Goal: Task Accomplishment & Management: Manage account settings

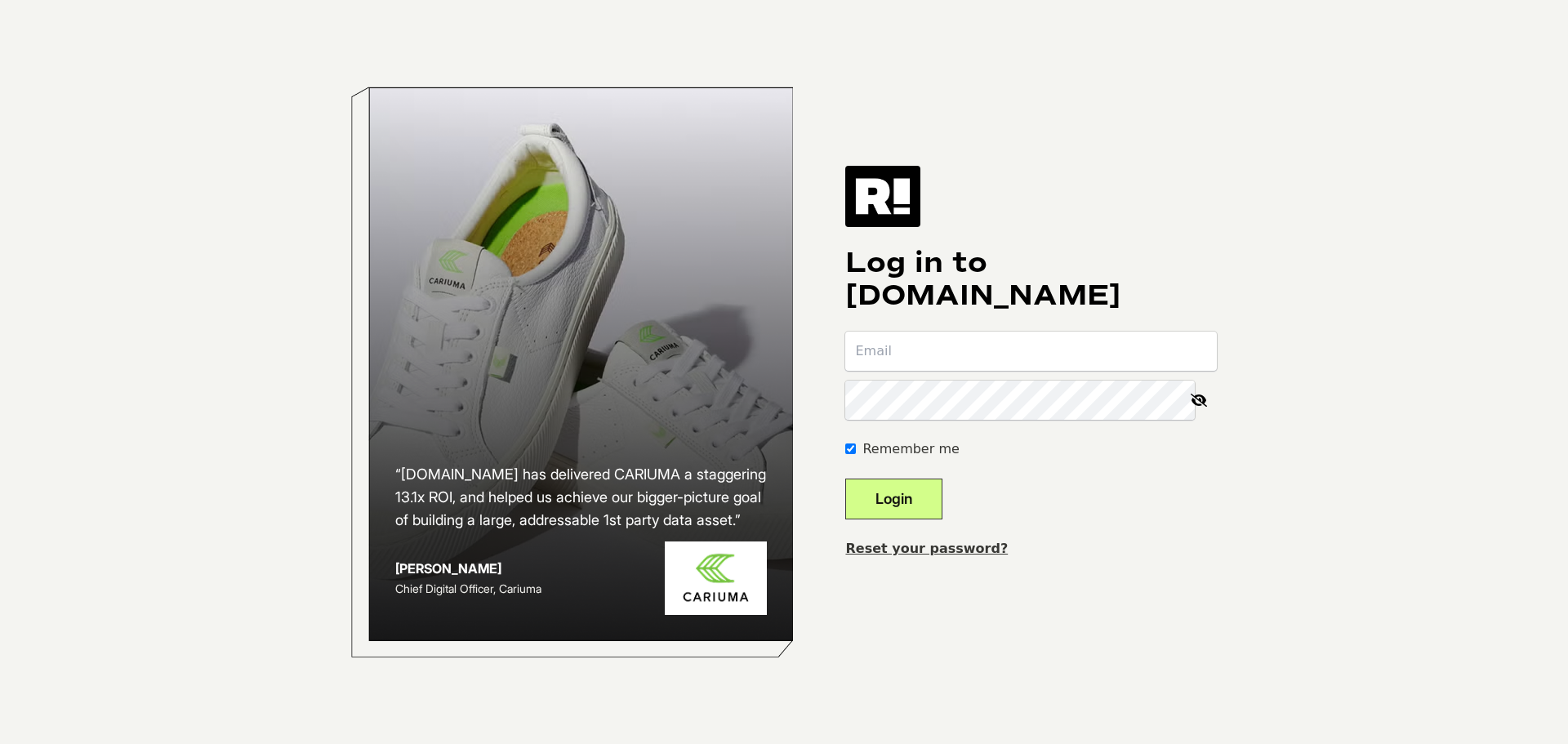
type input "[EMAIL_ADDRESS][DOMAIN_NAME]"
click at [920, 495] on button "Login" at bounding box center [894, 500] width 97 height 41
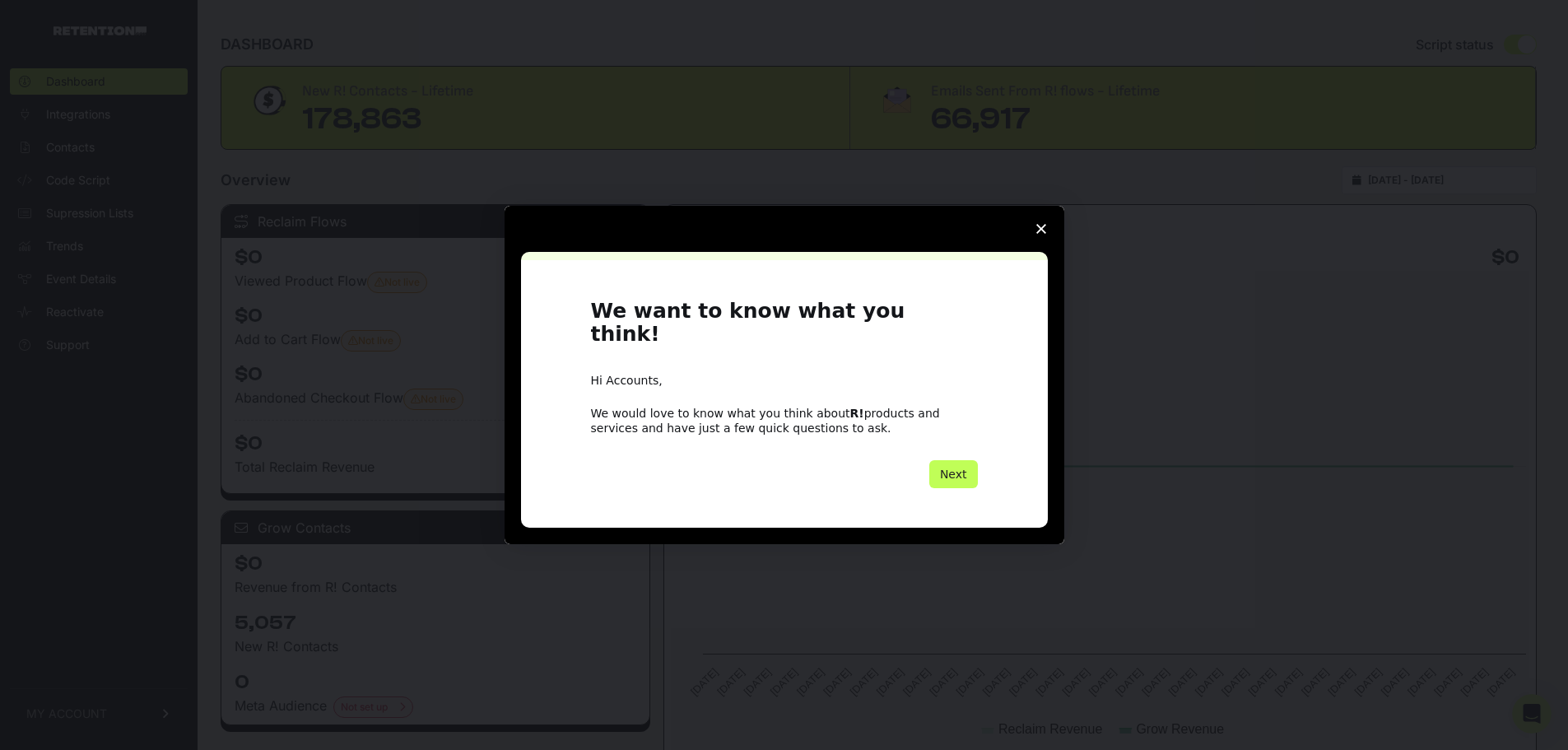
click at [952, 462] on button "Next" at bounding box center [954, 474] width 48 height 28
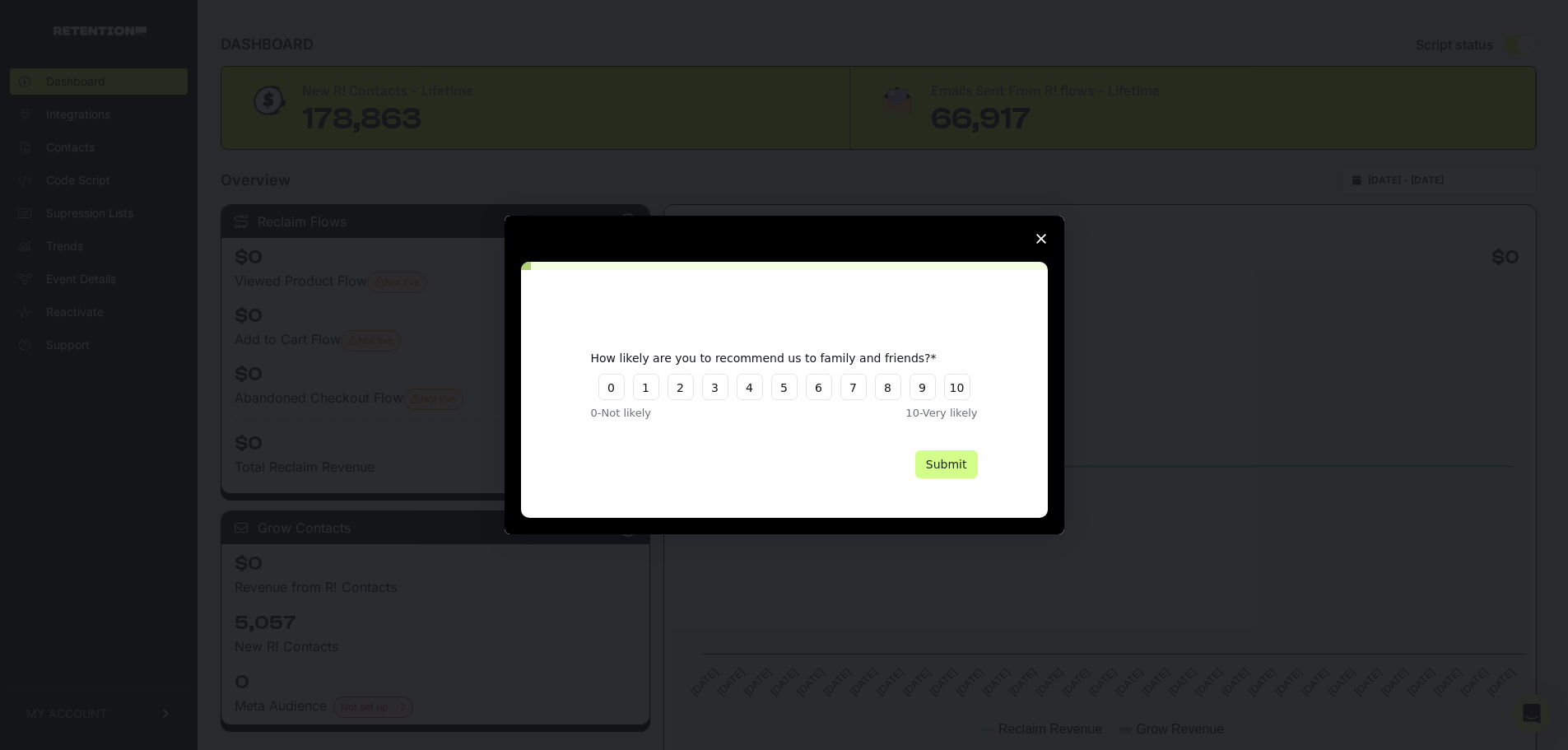
click at [1045, 235] on polygon "Close survey" at bounding box center [1041, 238] width 10 height 10
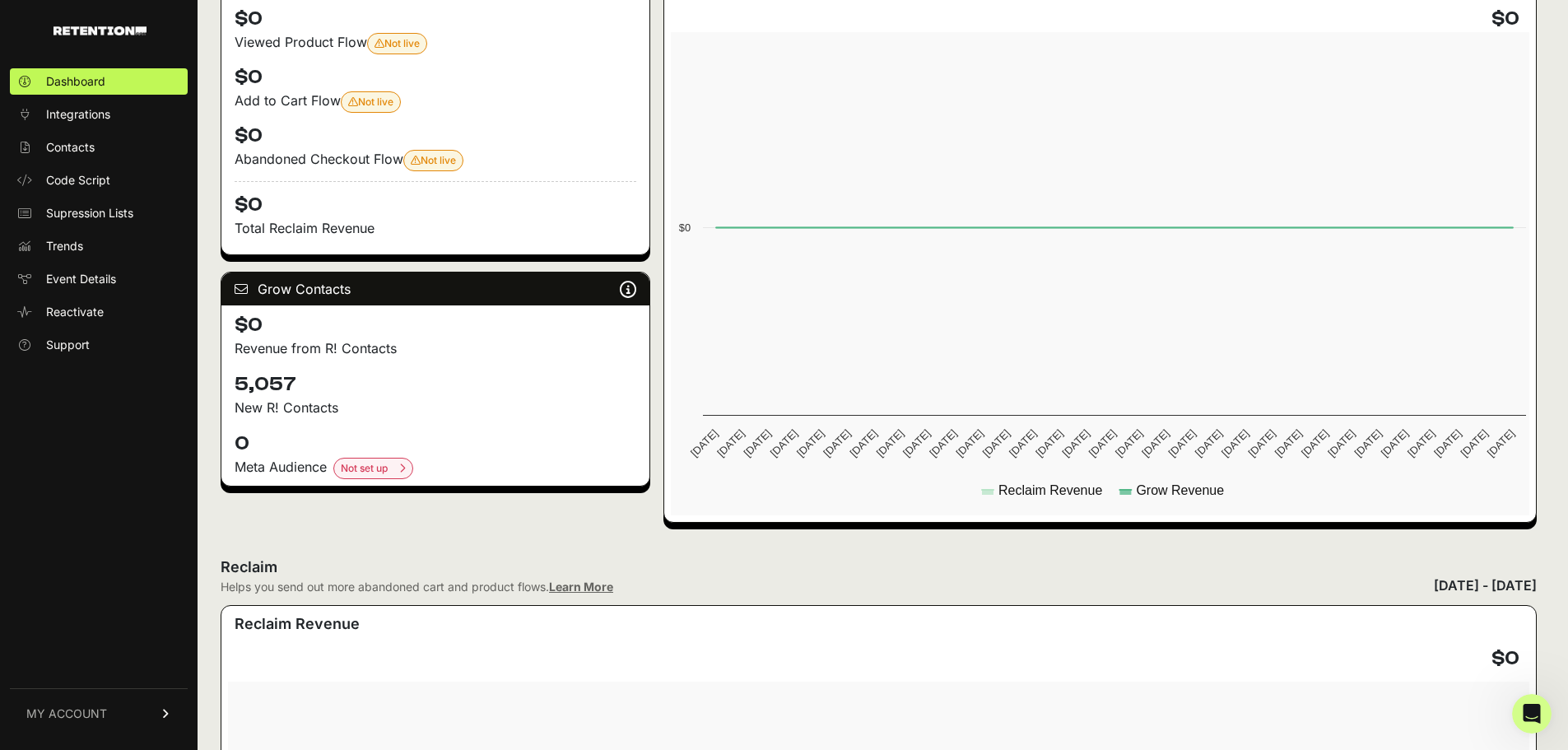
scroll to position [241, 0]
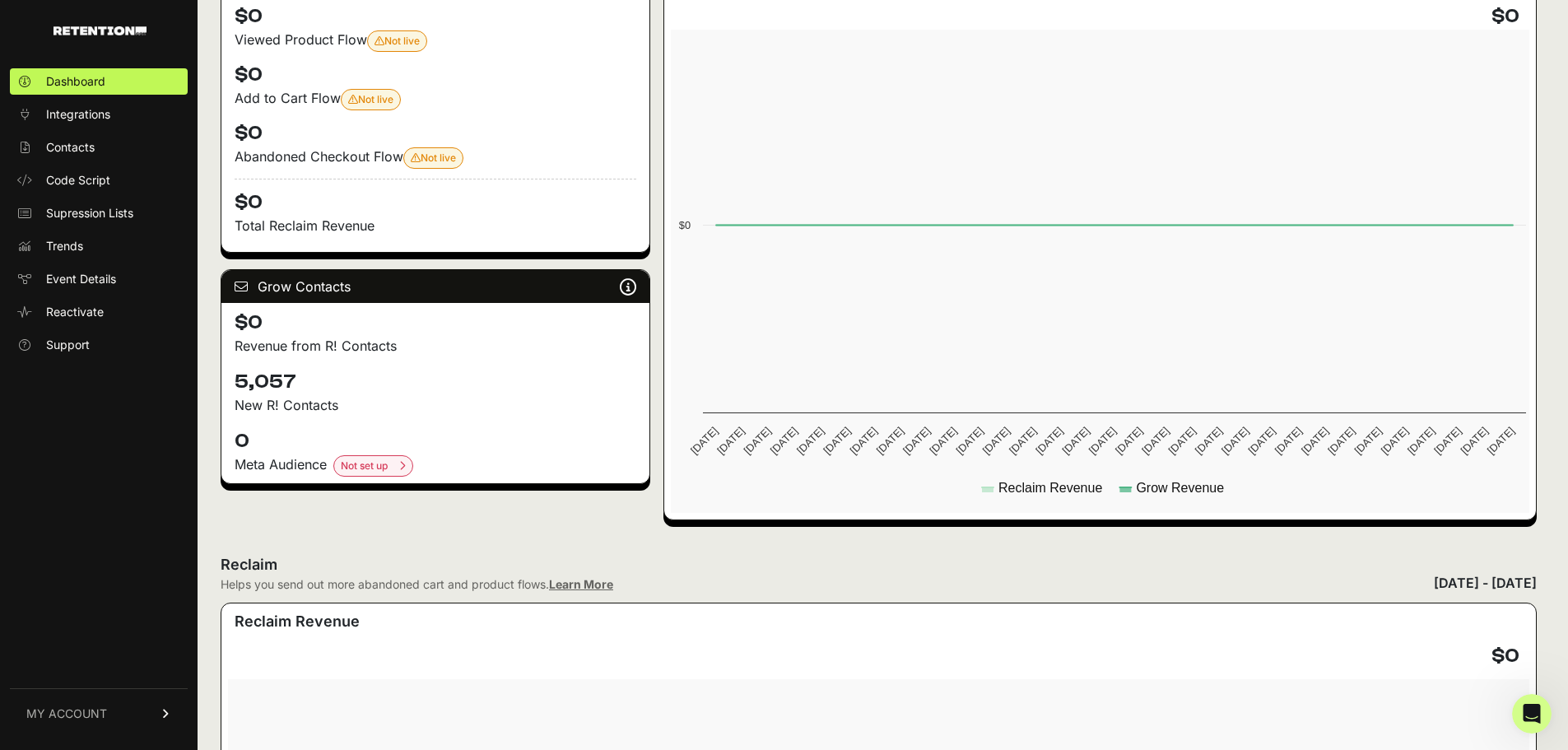
click at [118, 717] on link "MY ACCOUNT" at bounding box center [98, 713] width 178 height 50
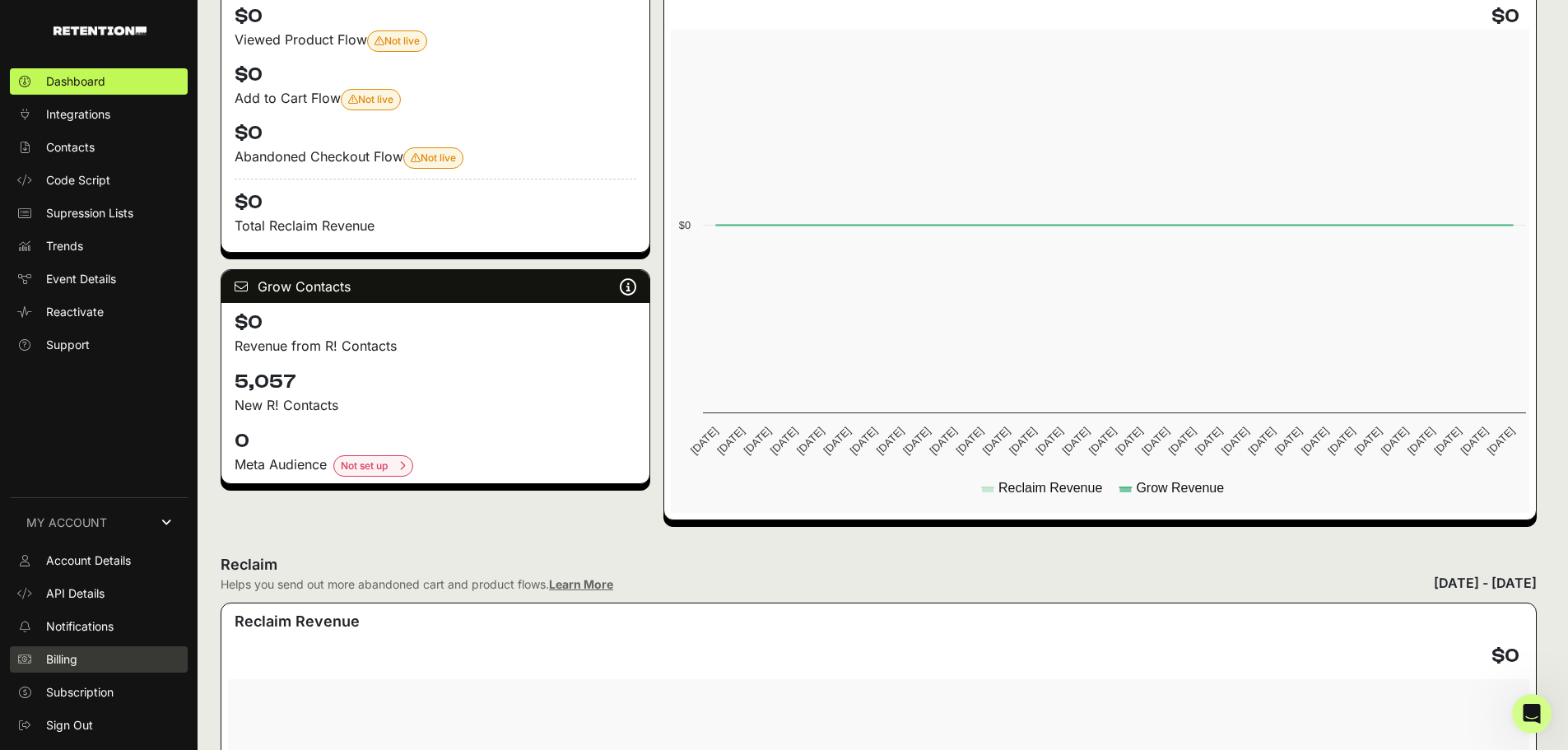
click at [62, 656] on span "Billing" at bounding box center [62, 660] width 31 height 16
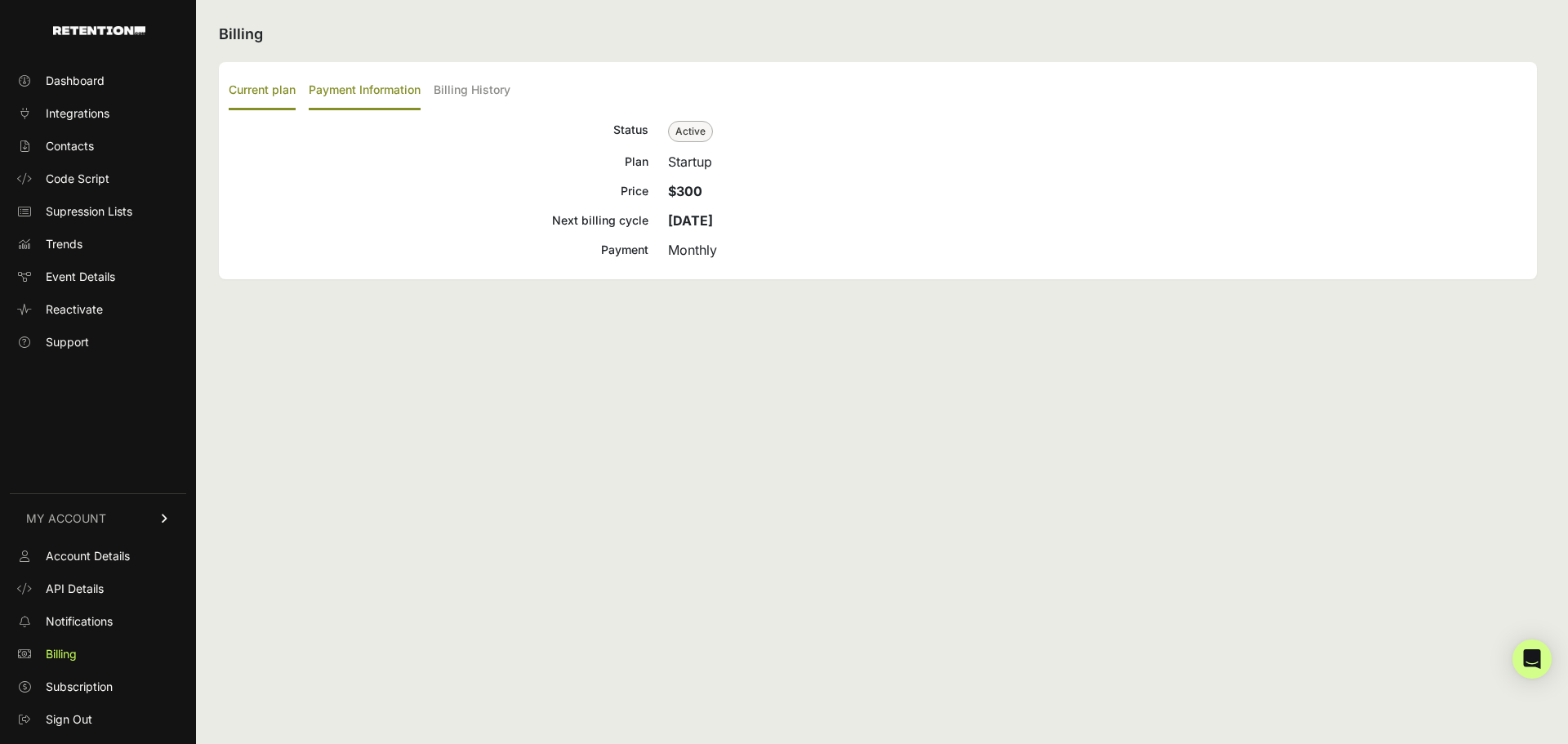
click at [364, 92] on label "Payment Information" at bounding box center [365, 90] width 112 height 38
click at [0, 0] on input "Payment Information" at bounding box center [0, 0] width 0 height 0
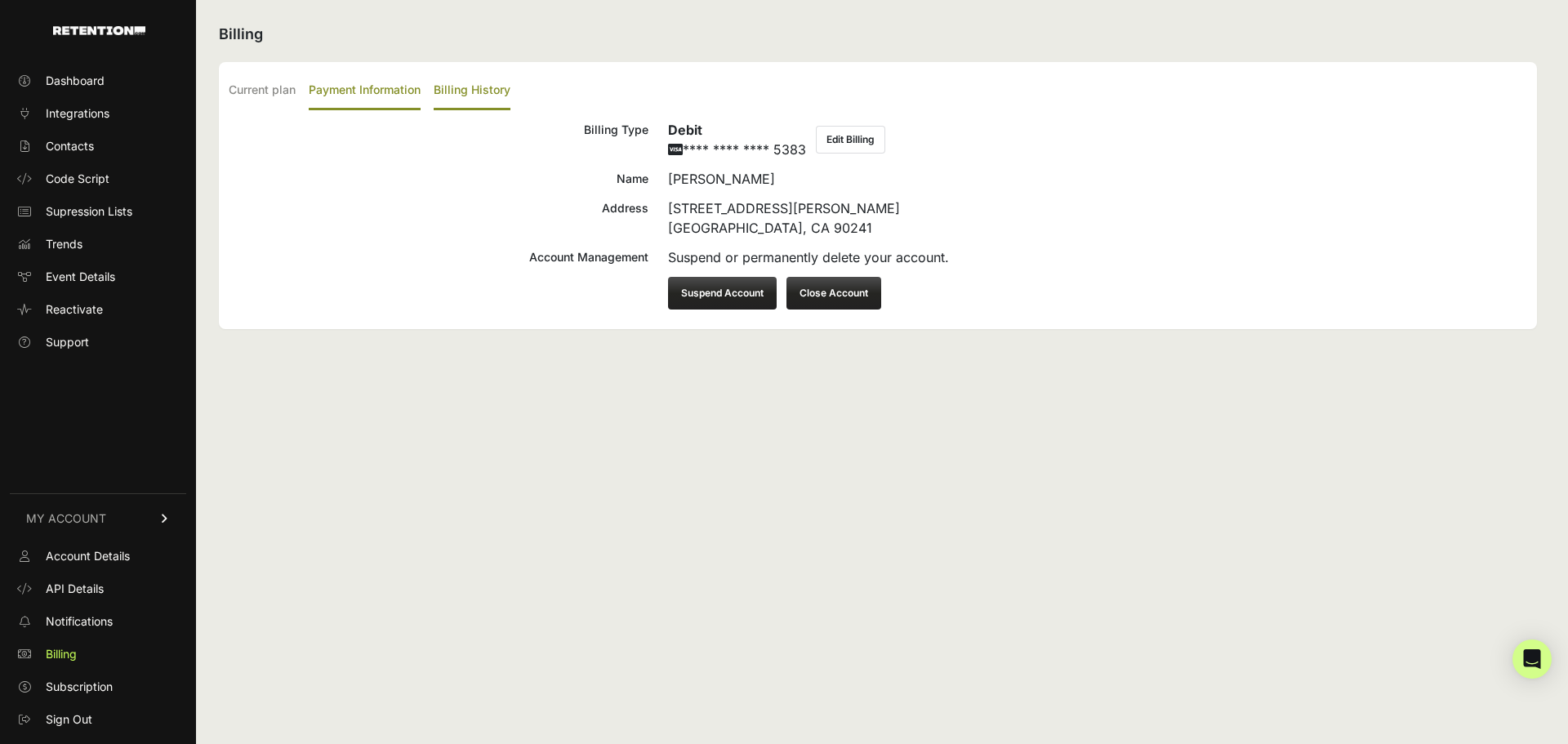
click at [480, 96] on label "Billing History" at bounding box center [472, 90] width 77 height 38
click at [0, 0] on input "Billing History" at bounding box center [0, 0] width 0 height 0
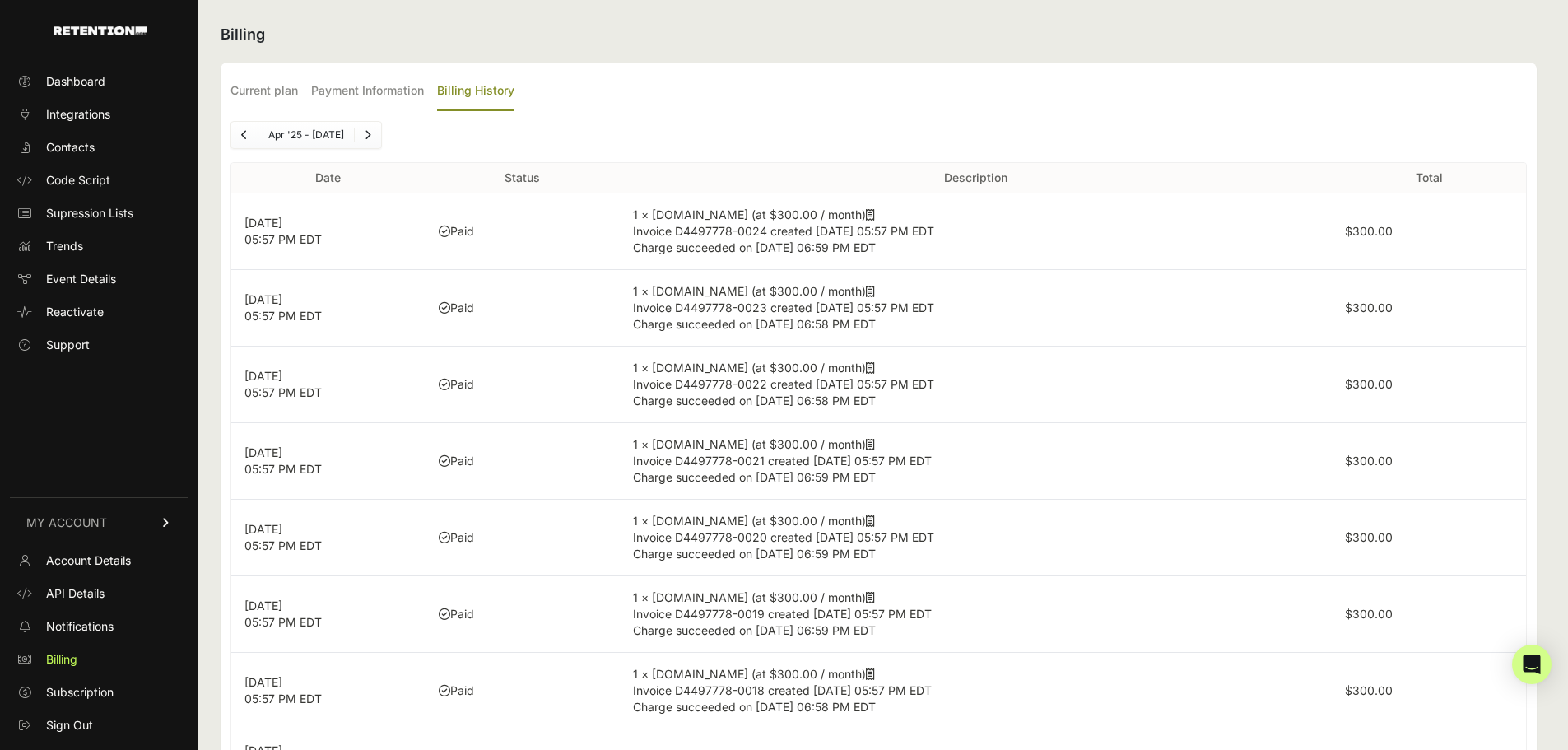
click at [866, 217] on icon at bounding box center [870, 214] width 9 height 12
